Goal: Book appointment/travel/reservation

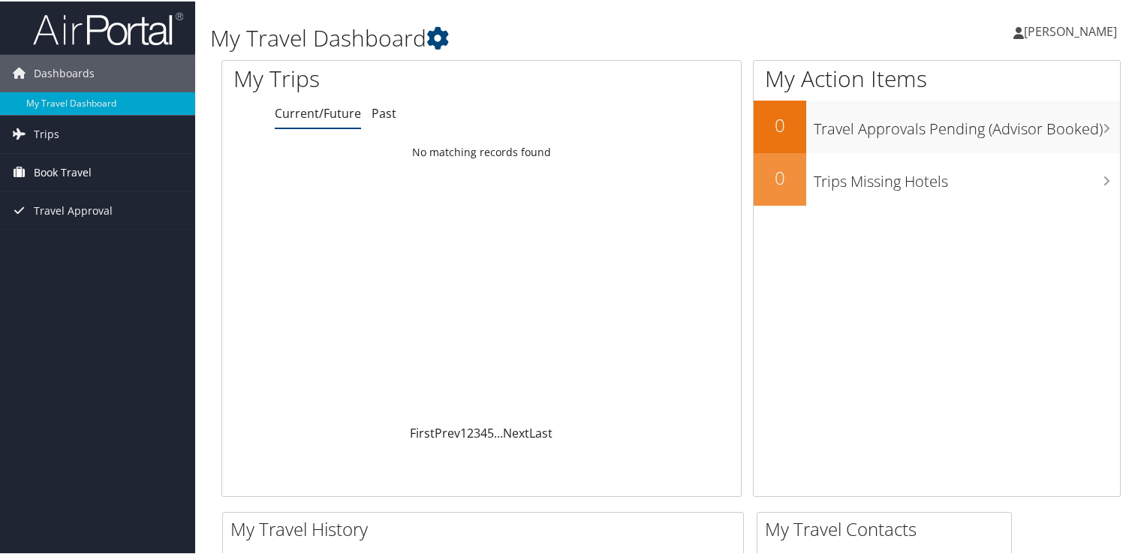
click at [73, 174] on span "Book Travel" at bounding box center [63, 171] width 58 height 38
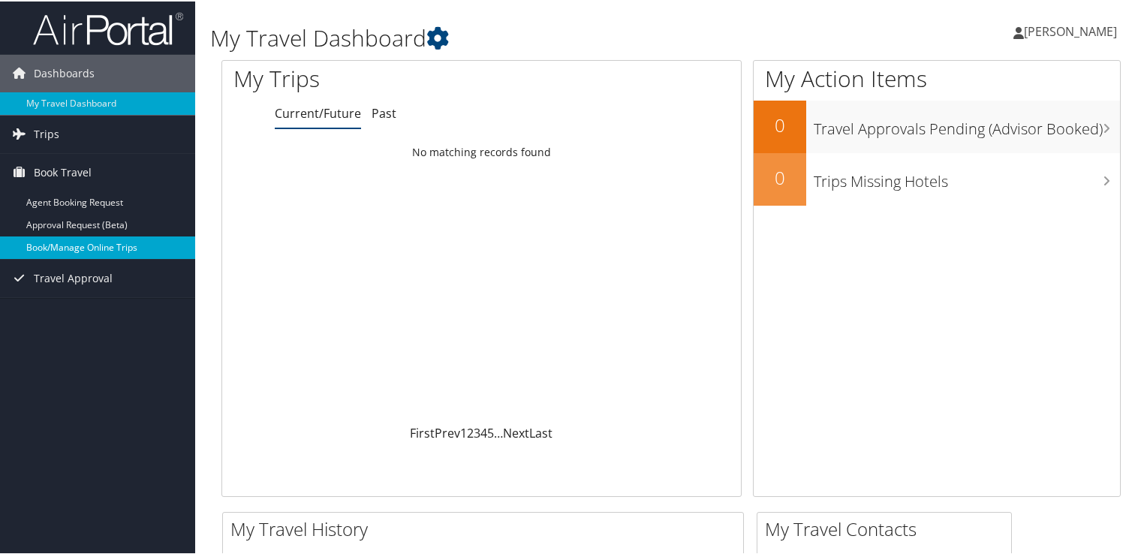
click at [81, 248] on link "Book/Manage Online Trips" at bounding box center [97, 246] width 195 height 23
